Goal: Task Accomplishment & Management: Complete application form

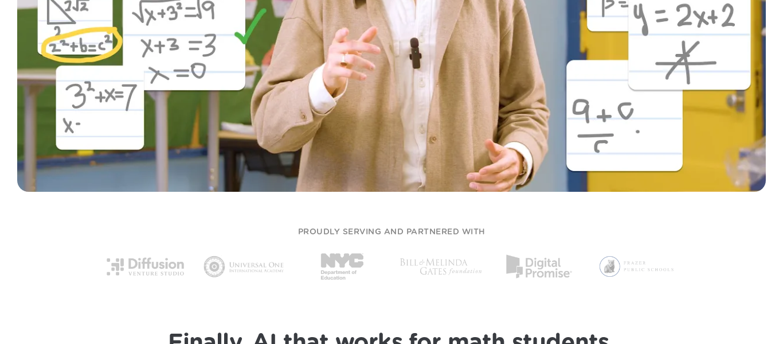
scroll to position [510, 0]
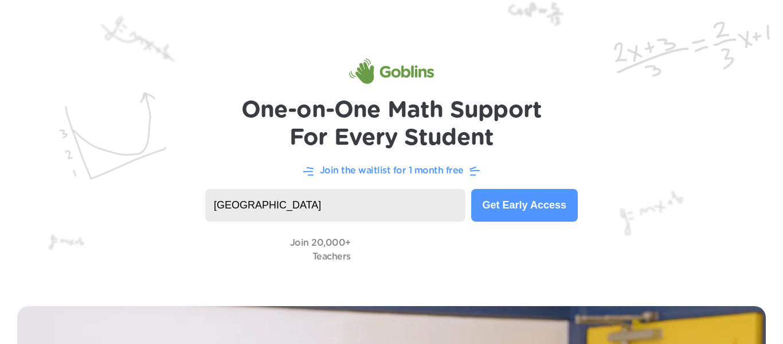
type input "Canyon springs stem academy"
click at [517, 192] on button "Get Early Access" at bounding box center [524, 205] width 107 height 33
